Goal: Complete application form

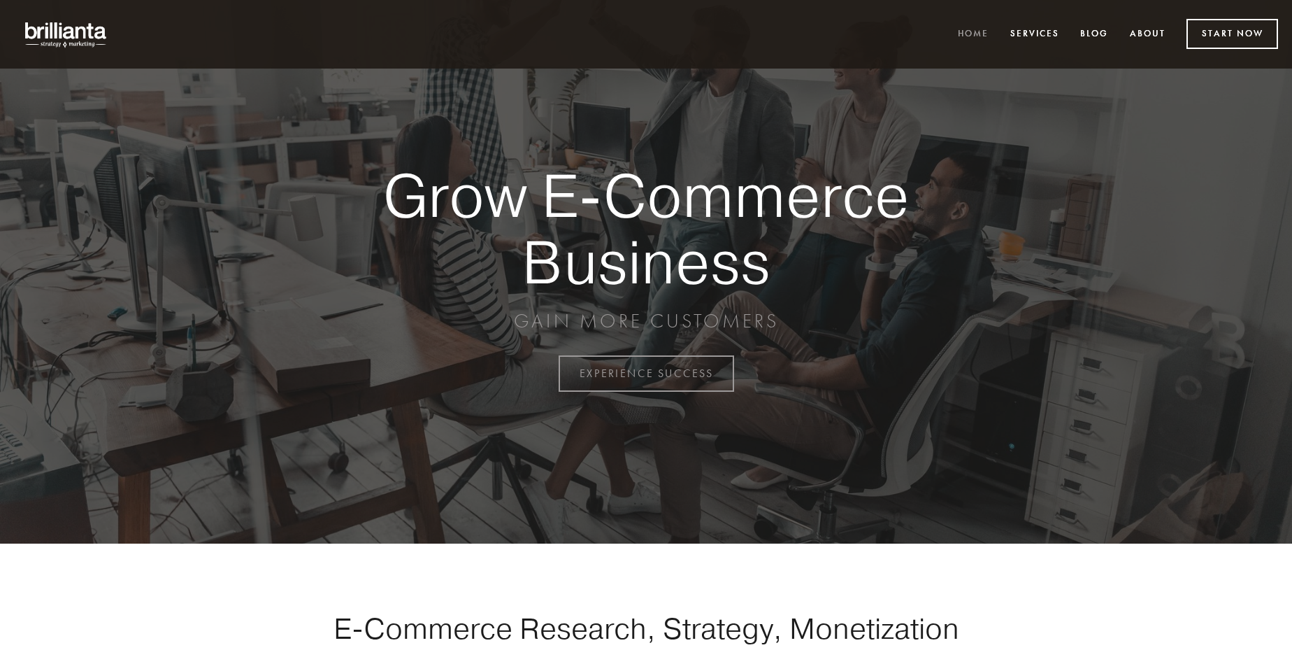
scroll to position [3665, 0]
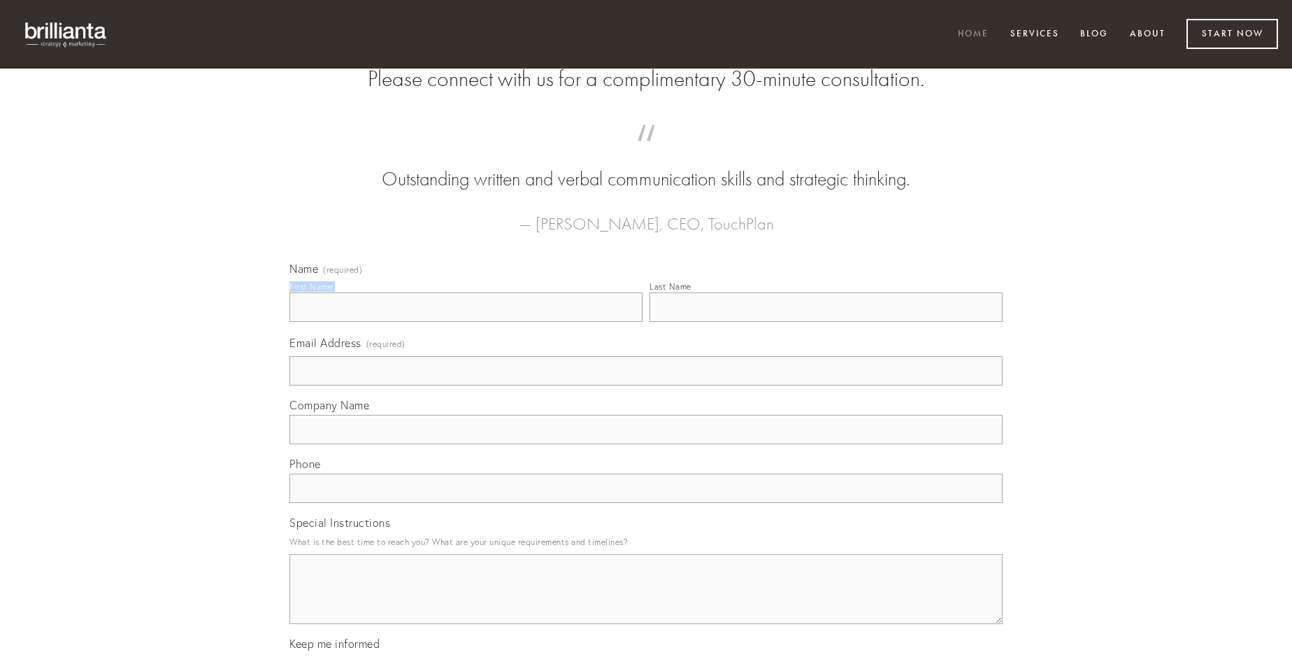
type input "[PERSON_NAME]"
click at [826, 322] on input "Last Name" at bounding box center [826, 306] width 353 height 29
type input "[PERSON_NAME]"
click at [646, 385] on input "Email Address (required)" at bounding box center [645, 370] width 713 height 29
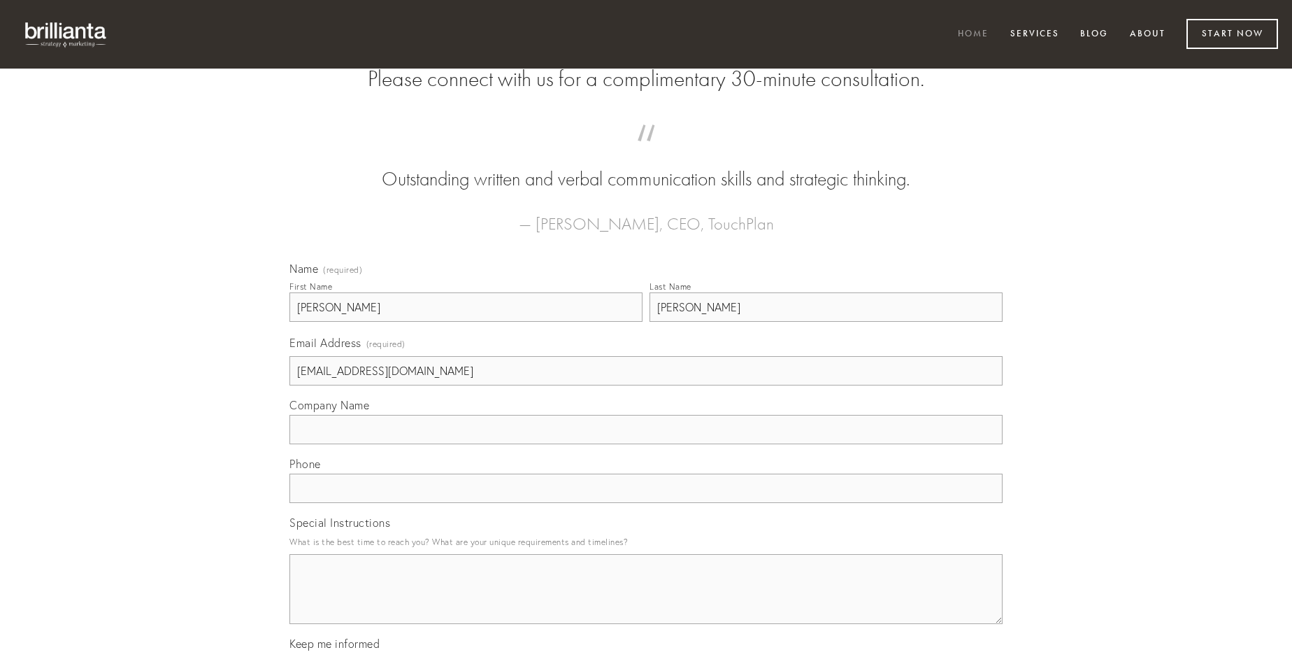
type input "[EMAIL_ADDRESS][DOMAIN_NAME]"
click at [646, 444] on input "Company Name" at bounding box center [645, 429] width 713 height 29
type input "amissio"
click at [646, 503] on input "text" at bounding box center [645, 487] width 713 height 29
click at [646, 601] on textarea "Special Instructions" at bounding box center [645, 589] width 713 height 70
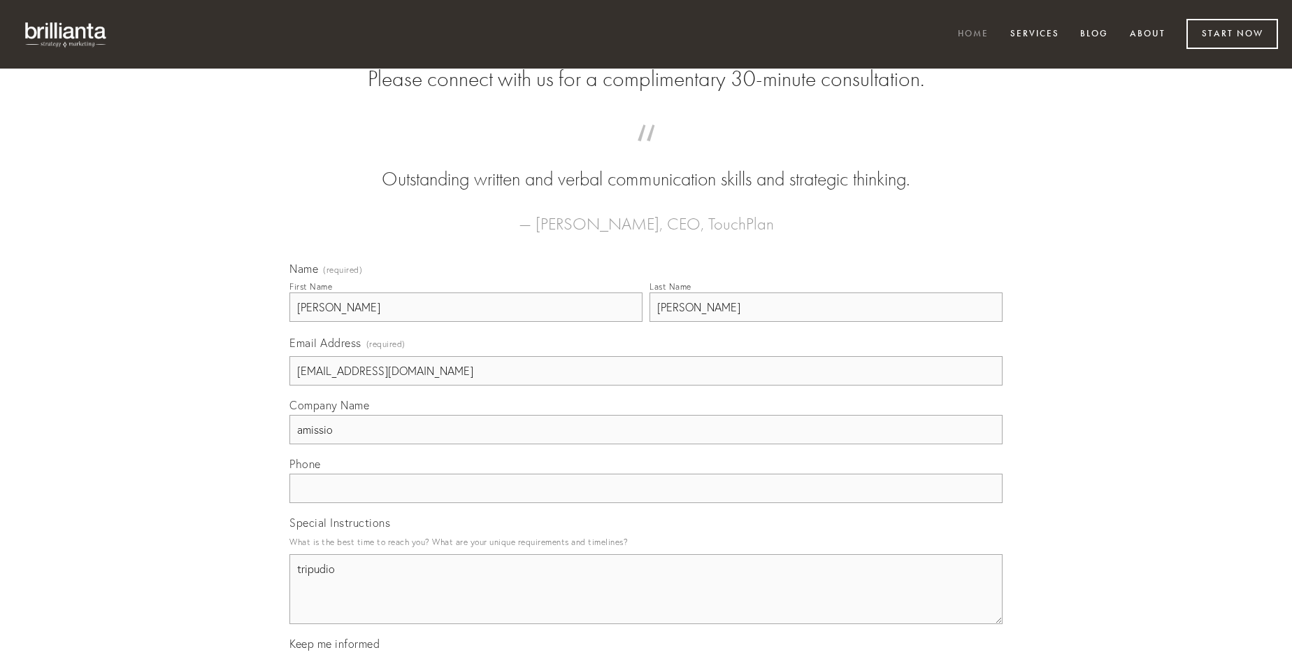
type textarea "tripudio"
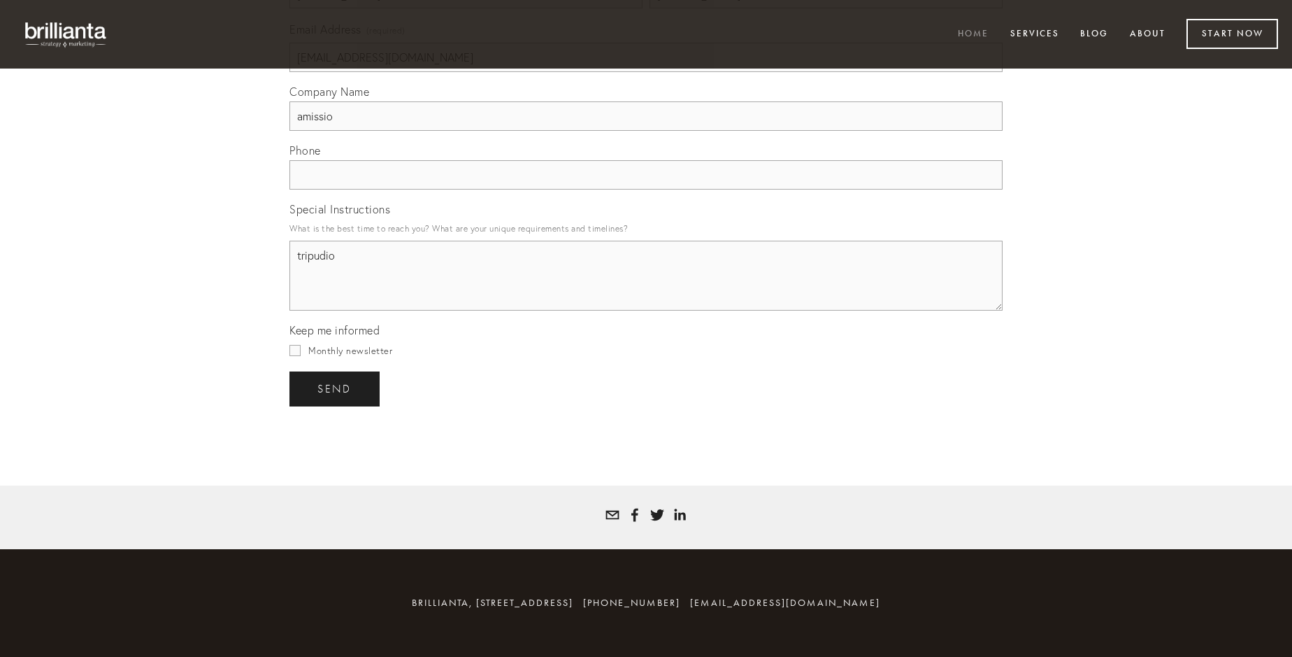
click at [336, 388] on span "send" at bounding box center [334, 388] width 34 height 13
